Goal: Communication & Community: Answer question/provide support

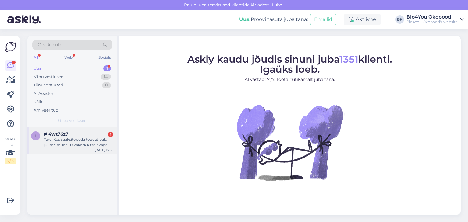
click at [88, 147] on div "Tere! Kas saaksite seda toodet palun juurde tellida: Tavakork kitsa avaga termo…" at bounding box center [78, 142] width 69 height 11
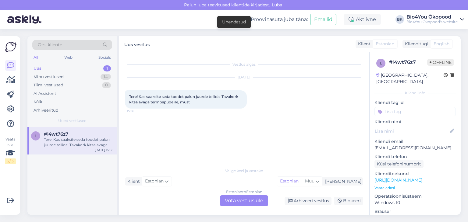
click at [79, 193] on div "l #l4wt76z7 Tere! Kas saaksite seda toodet palun juurde tellida: Tavakork kitsa…" at bounding box center [72, 171] width 90 height 88
click at [410, 178] on link "[URL][DOMAIN_NAME]" at bounding box center [398, 180] width 48 height 5
click at [240, 198] on div "Estonian to Estonian Võta vestlus üle" at bounding box center [244, 201] width 48 height 11
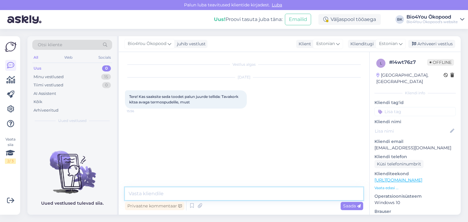
click at [194, 195] on textarea at bounding box center [244, 194] width 238 height 13
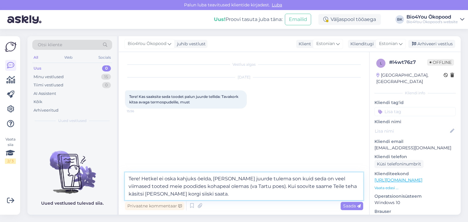
click at [275, 181] on textarea "Tere! Hetkel ei oska kahjuks öelda, [PERSON_NAME] juurde tulema son kuid seda o…" at bounding box center [244, 187] width 238 height 28
click at [173, 193] on textarea "Tere! Hetkel ei oska kahjuks öelda, [PERSON_NAME] juurde tulemas on kuid seda o…" at bounding box center [244, 187] width 238 height 28
drag, startPoint x: 199, startPoint y: 195, endPoint x: 188, endPoint y: 198, distance: 11.1
click at [188, 198] on textarea "Tere! Hetkel ei oska kahjuks öelda, [PERSON_NAME] juurde tulemas on kuid seda o…" at bounding box center [244, 187] width 238 height 28
drag, startPoint x: 211, startPoint y: 192, endPoint x: 145, endPoint y: 195, distance: 66.7
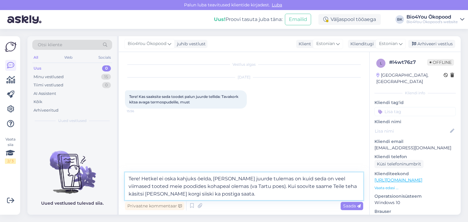
click at [145, 196] on textarea "Tere! Hetkel ei oska kahjuks öelda, [PERSON_NAME] juurde tulemas on kuid seda o…" at bounding box center [244, 187] width 238 height 28
click at [224, 178] on textarea "Tere! Hetkel ei oska kahjuks öelda, [PERSON_NAME] juurde tulemas on kuid seda o…" at bounding box center [244, 187] width 238 height 28
type textarea "Tere! Hetkel ei oska kahjuks öelda, millal seda juurde tulemas on kuid seda on …"
click at [233, 193] on textarea "Tere! Hetkel ei oska kahjuks öelda, millal seda juurde tulemas on kuid seda on …" at bounding box center [244, 187] width 238 height 28
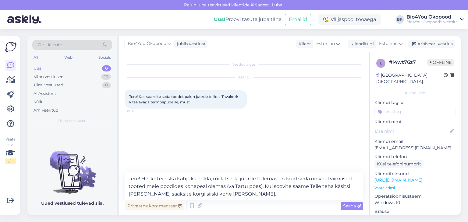
click at [348, 204] on span "Saada" at bounding box center [352, 205] width 18 height 5
